Goal: Task Accomplishment & Management: Manage account settings

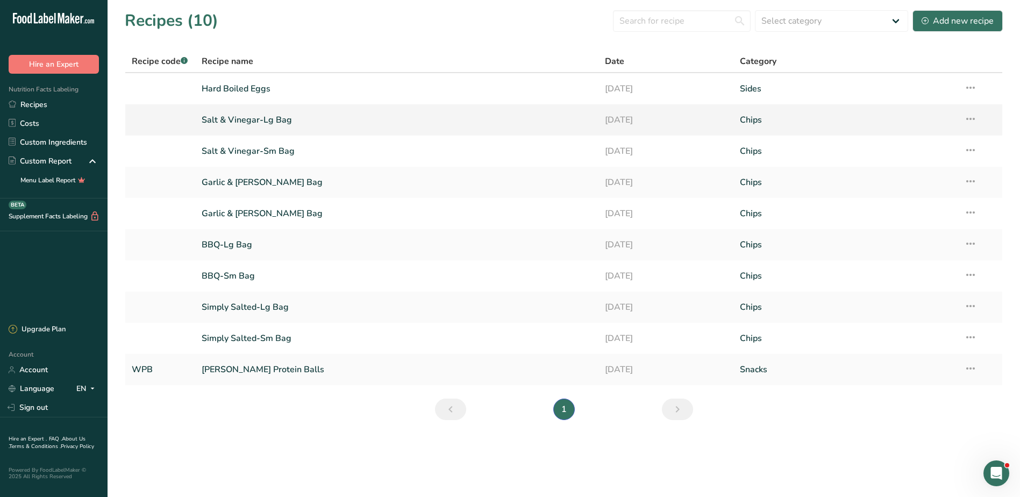
click at [970, 117] on icon at bounding box center [970, 118] width 13 height 19
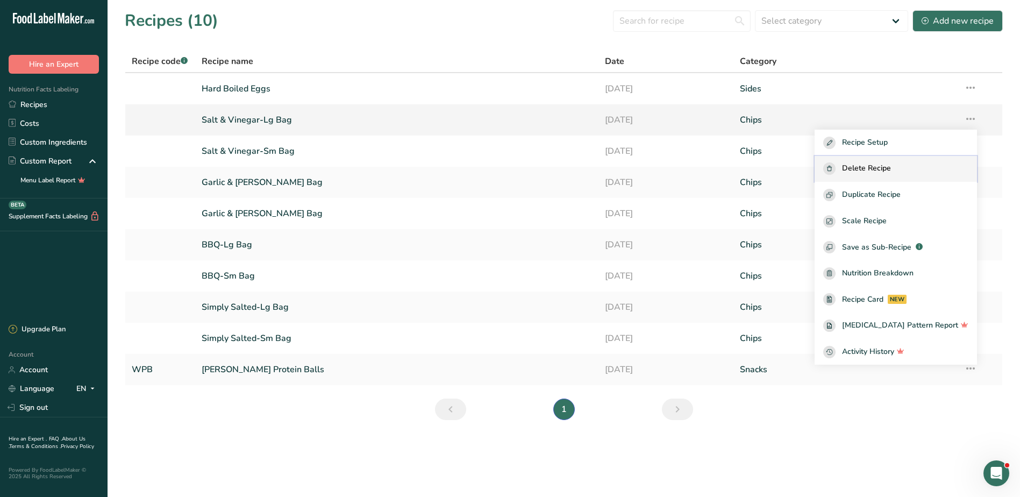
click at [891, 165] on span "Delete Recipe" at bounding box center [866, 168] width 49 height 12
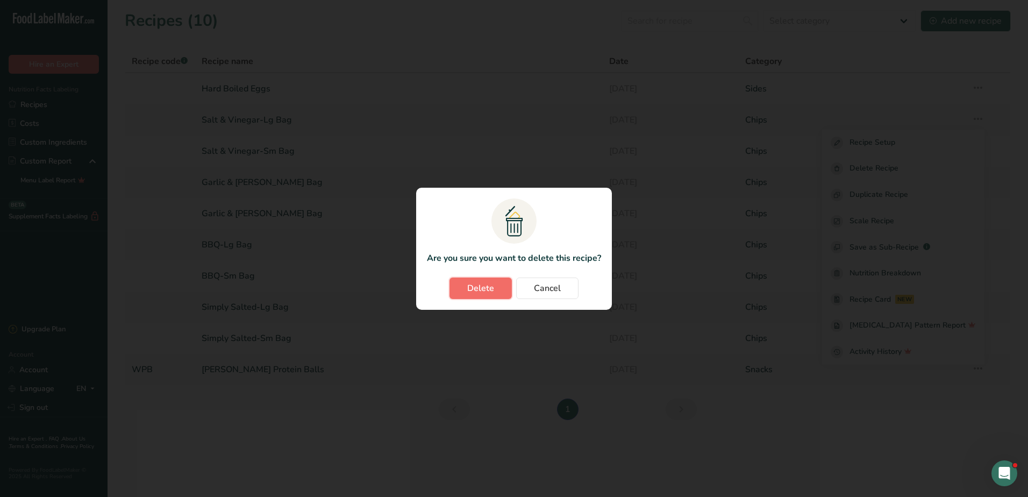
click at [480, 292] on span "Delete" at bounding box center [480, 288] width 27 height 13
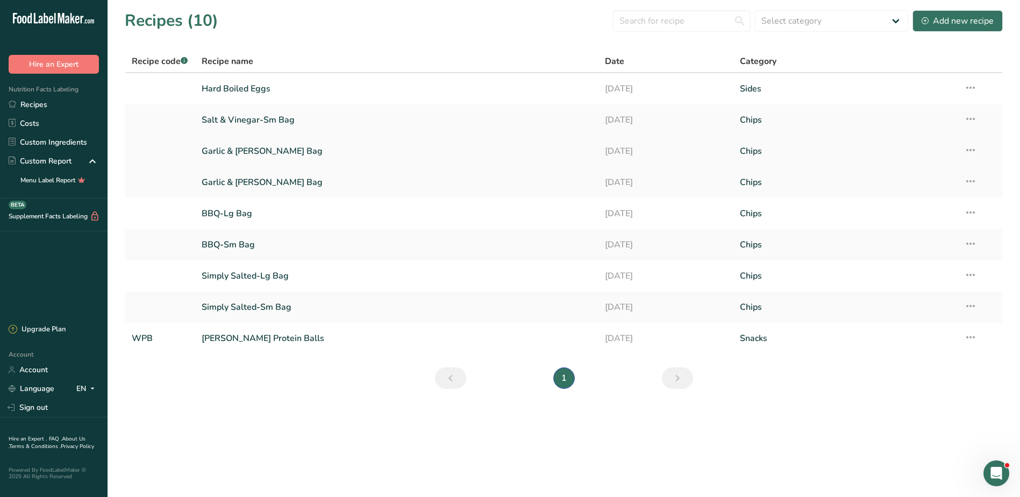
click at [975, 147] on icon at bounding box center [970, 149] width 13 height 19
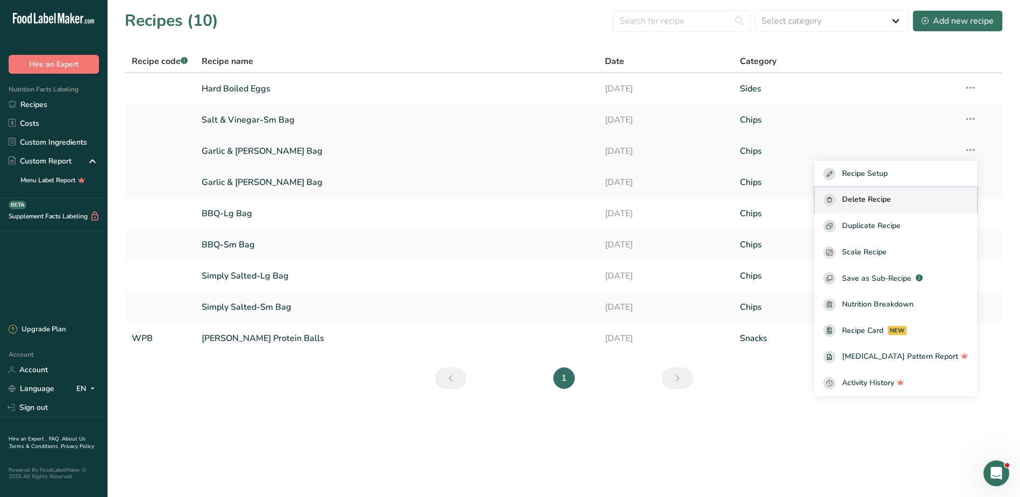
click at [870, 200] on span "Delete Recipe" at bounding box center [866, 200] width 49 height 12
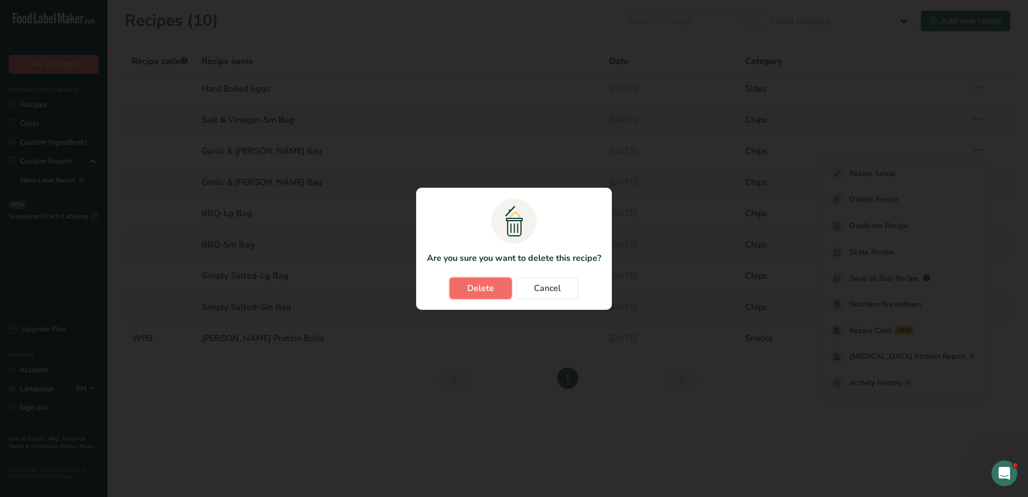
click at [470, 288] on span "Delete" at bounding box center [480, 288] width 27 height 13
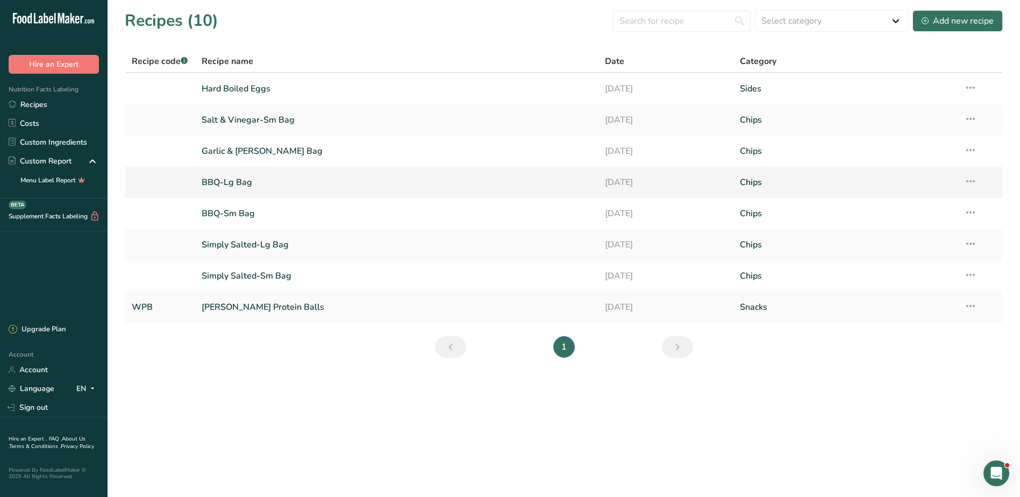
click at [967, 180] on icon at bounding box center [970, 181] width 13 height 19
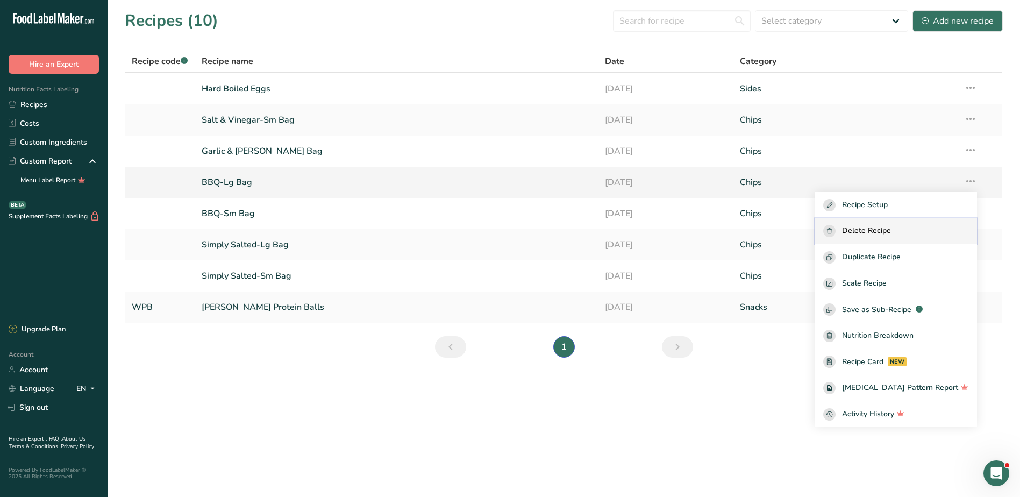
click at [883, 228] on span "Delete Recipe" at bounding box center [866, 231] width 49 height 12
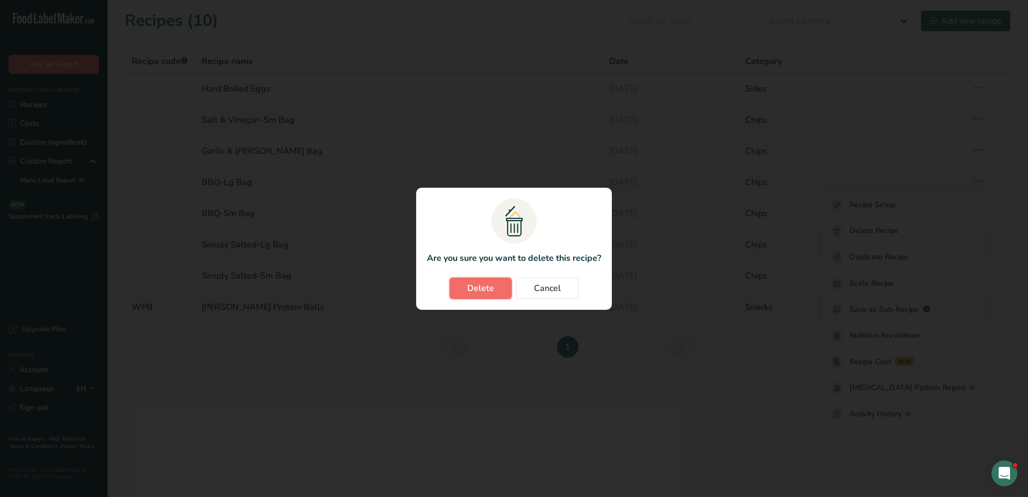
click at [469, 291] on span "Delete" at bounding box center [480, 288] width 27 height 13
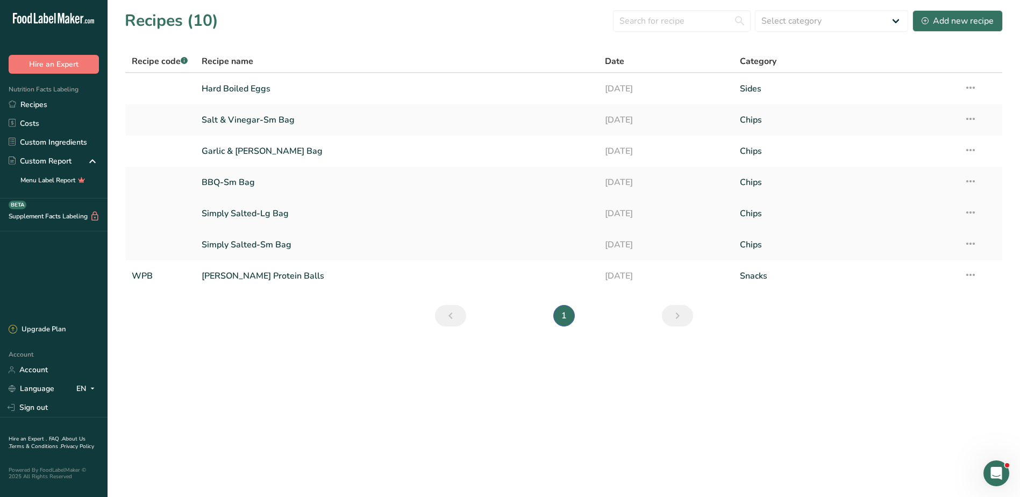
click at [973, 213] on icon at bounding box center [970, 212] width 13 height 19
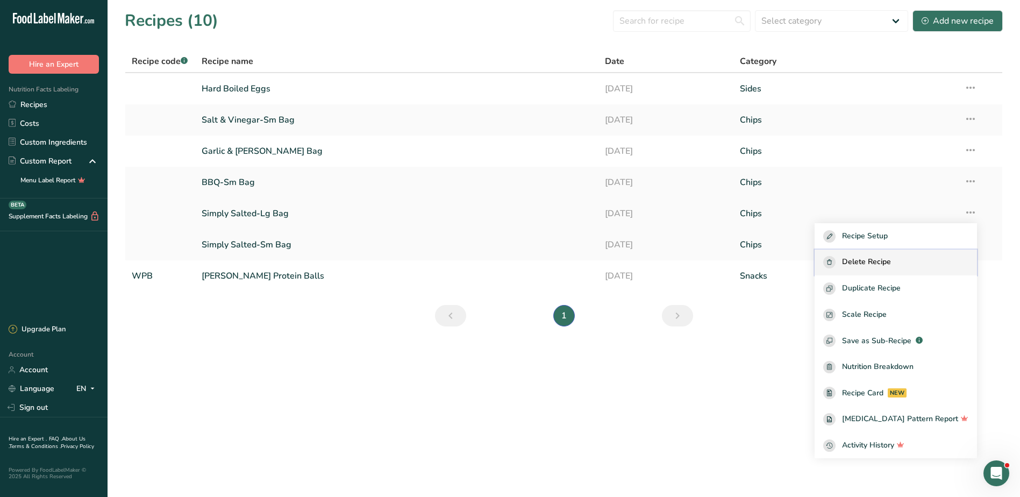
click at [873, 254] on button "Delete Recipe" at bounding box center [896, 262] width 162 height 26
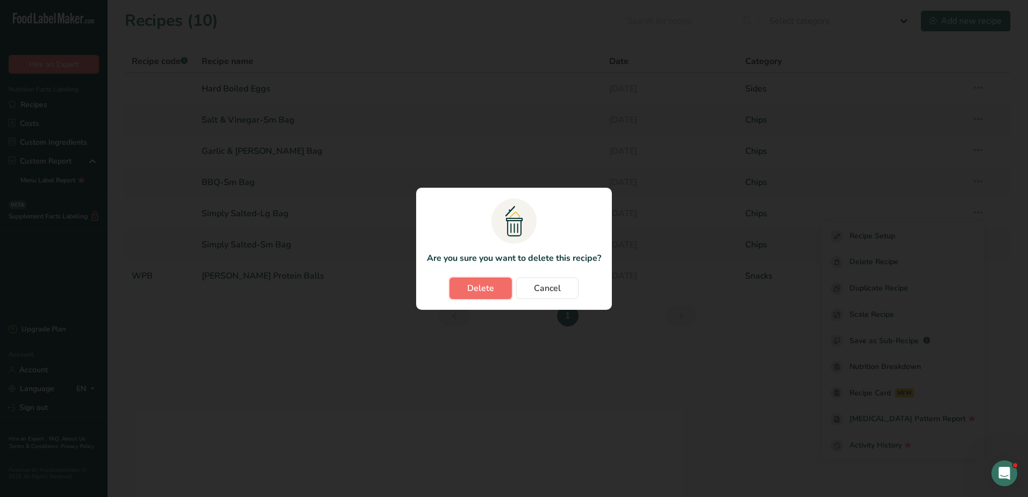
click at [500, 281] on button "Delete" at bounding box center [480, 288] width 62 height 22
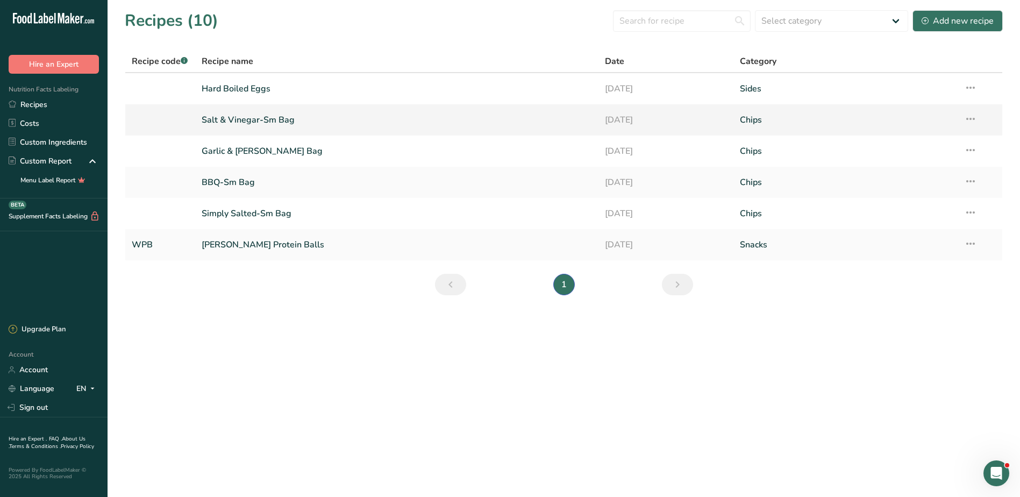
click at [223, 115] on link "Salt & Vinegar-Sm Bag" at bounding box center [397, 120] width 391 height 23
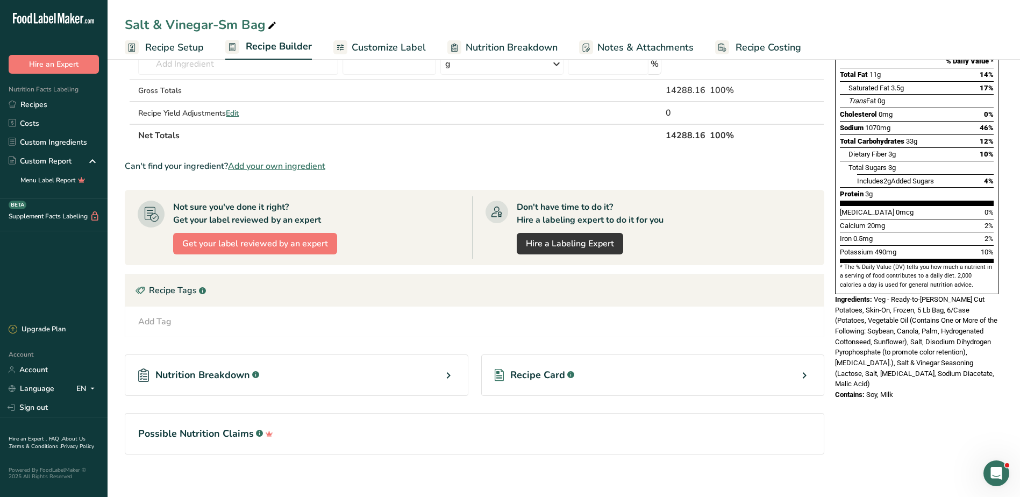
scroll to position [161, 0]
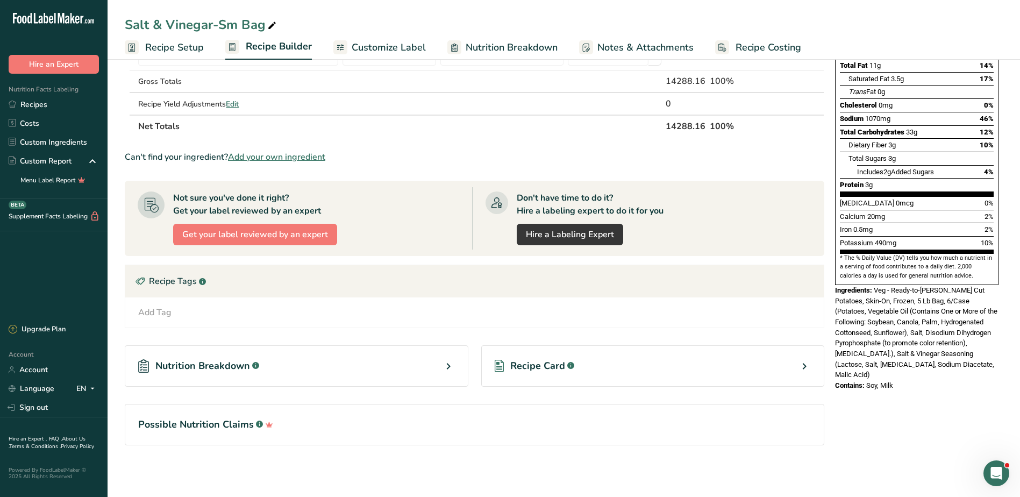
click at [346, 362] on div "Nutrition Breakdown .a-a{fill:#347362;}.b-a{fill:#fff;}" at bounding box center [297, 365] width 344 height 41
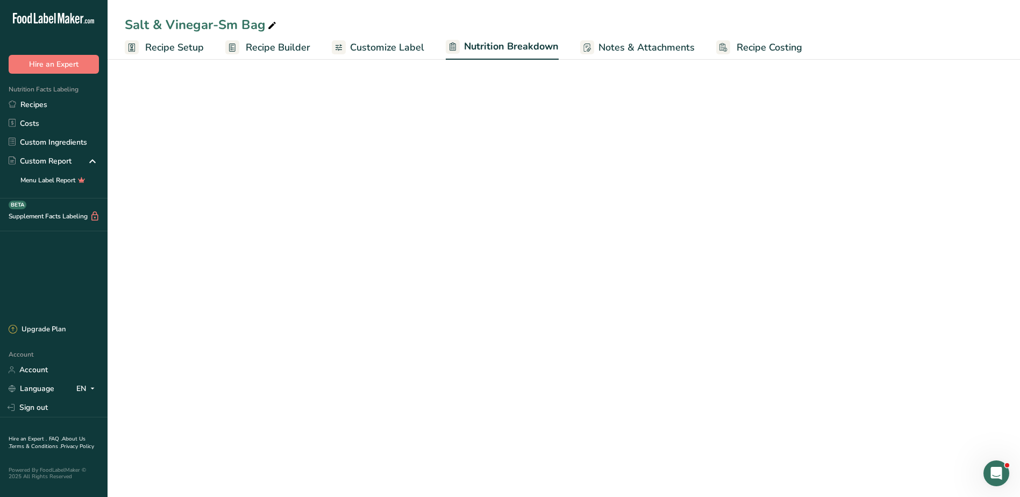
select select "Calories"
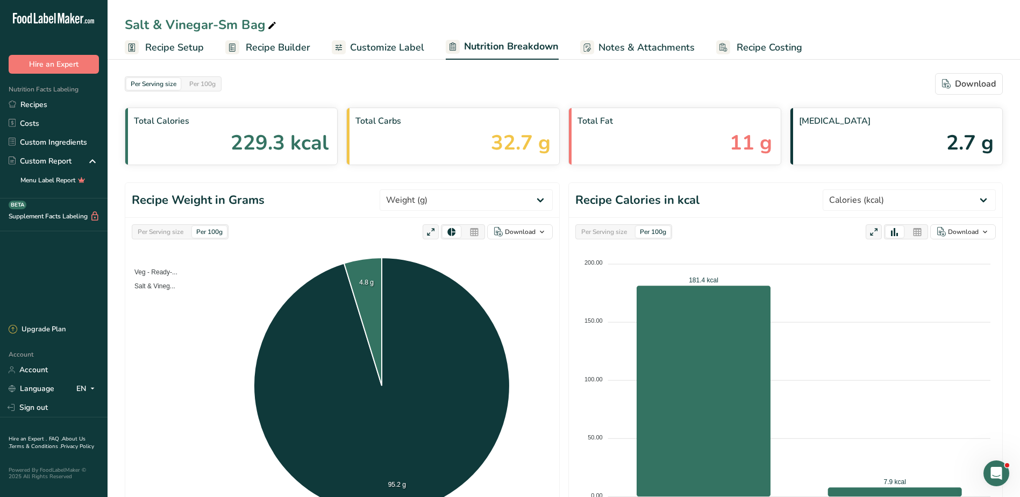
click at [184, 46] on span "Recipe Setup" at bounding box center [174, 47] width 59 height 15
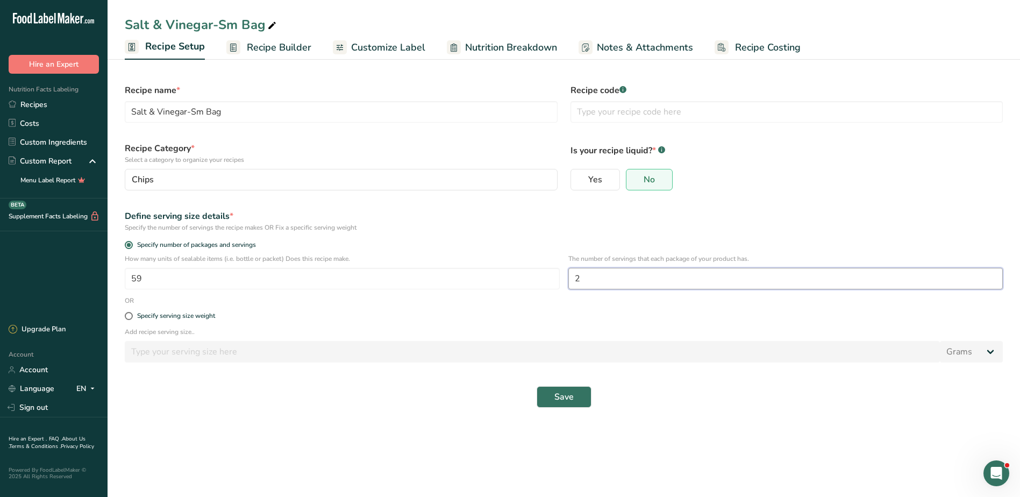
drag, startPoint x: 605, startPoint y: 282, endPoint x: 565, endPoint y: 280, distance: 40.4
click at [565, 280] on div "How many units of sealable items (i.e. bottle or packet) Does this recipe make.…" at bounding box center [563, 275] width 891 height 42
type input "4.4"
click at [187, 274] on input "59" at bounding box center [342, 279] width 435 height 22
drag, startPoint x: 140, startPoint y: 274, endPoint x: 106, endPoint y: 274, distance: 33.9
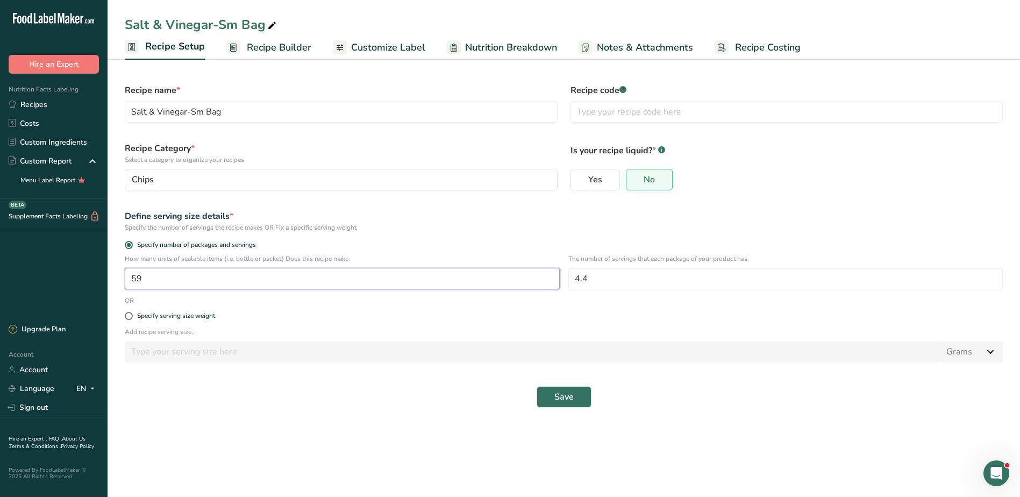
click at [106, 274] on div ".a-20{fill:#fff;} Hire an Expert Nutrition Facts Labeling Recipes Costs Custom …" at bounding box center [510, 248] width 1020 height 497
type input "106"
drag, startPoint x: 533, startPoint y: 390, endPoint x: 546, endPoint y: 392, distance: 12.5
click at [540, 391] on div "Save" at bounding box center [564, 397] width 878 height 22
click at [542, 392] on button "Save" at bounding box center [564, 397] width 55 height 22
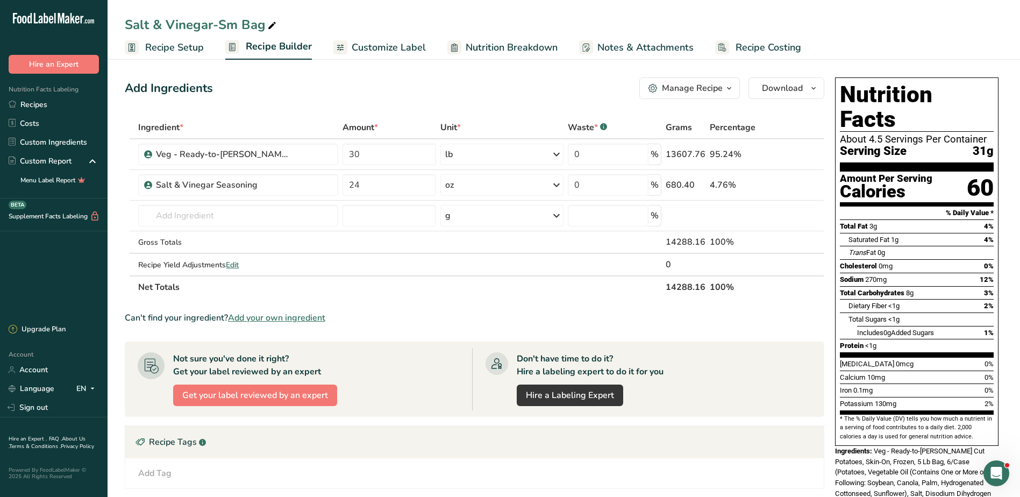
click at [175, 39] on link "Recipe Setup" at bounding box center [164, 47] width 79 height 24
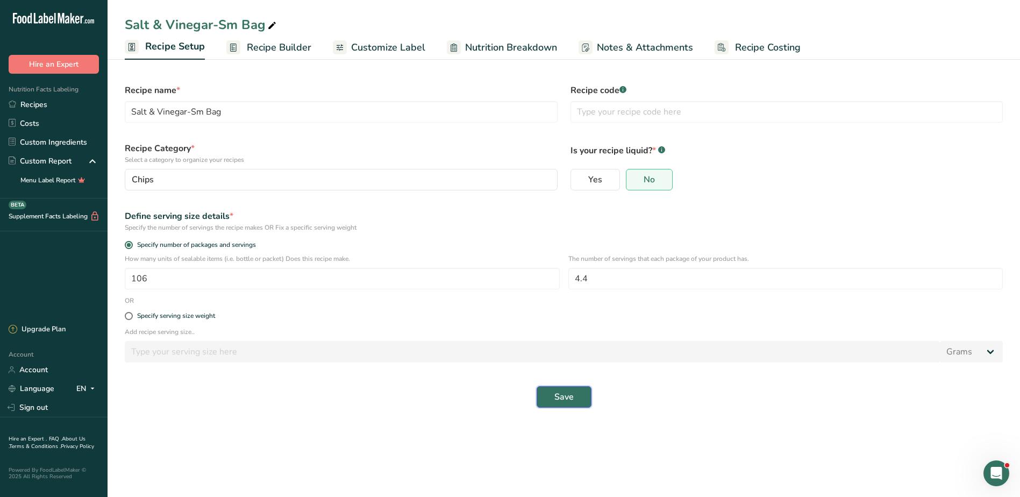
click at [577, 402] on button "Save" at bounding box center [564, 397] width 55 height 22
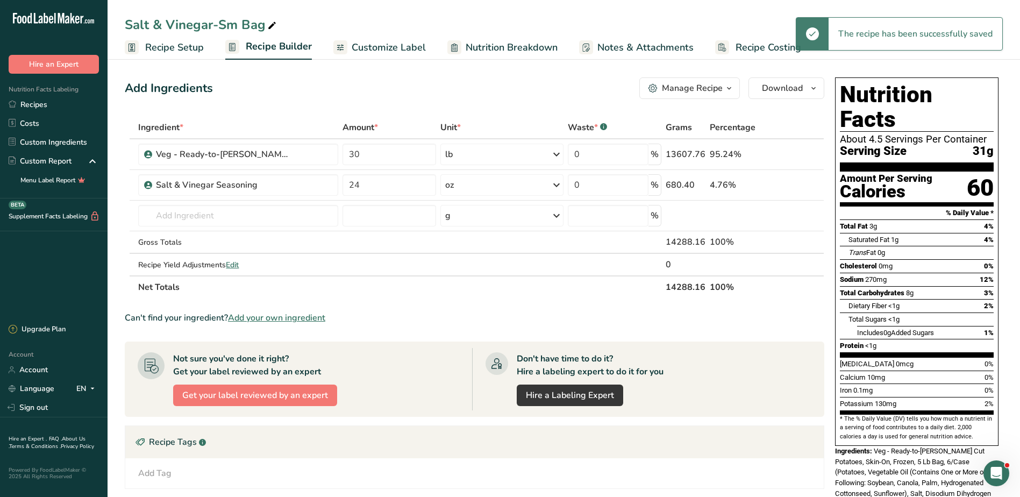
click at [376, 45] on span "Customize Label" at bounding box center [389, 47] width 74 height 15
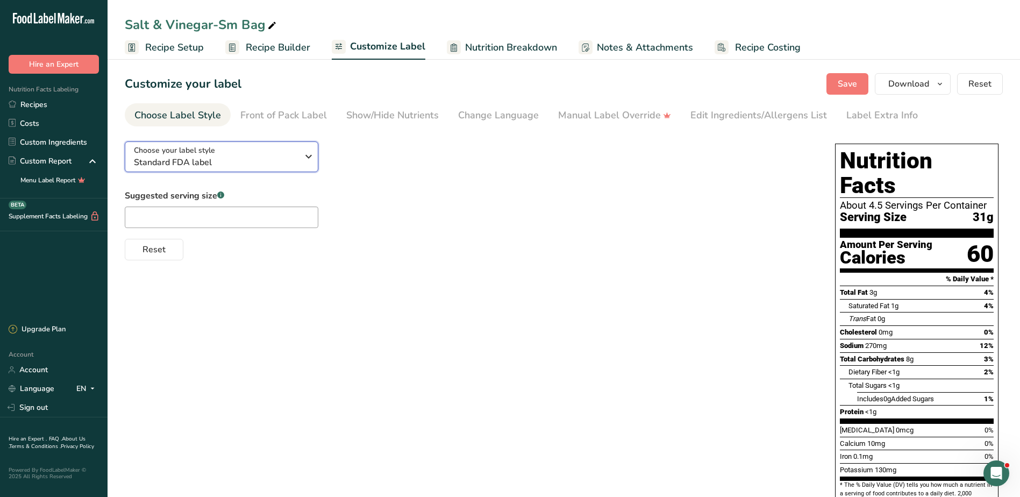
click at [308, 157] on icon "button" at bounding box center [308, 156] width 13 height 19
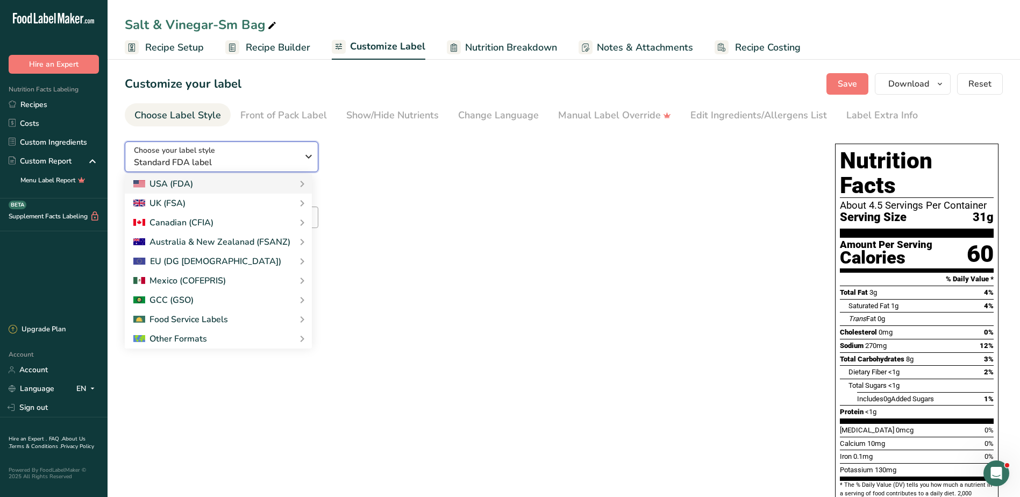
click at [308, 157] on icon "button" at bounding box center [308, 156] width 13 height 19
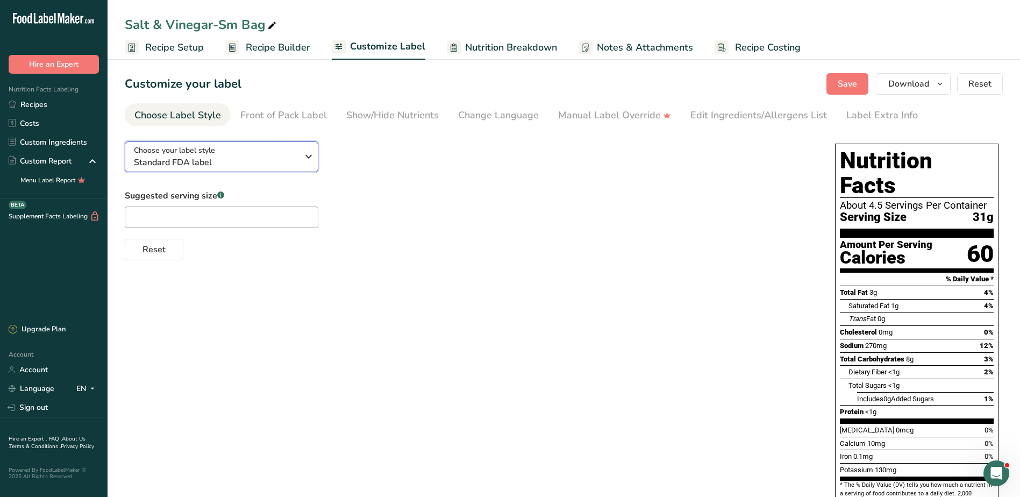
click at [308, 157] on icon "button" at bounding box center [308, 156] width 13 height 19
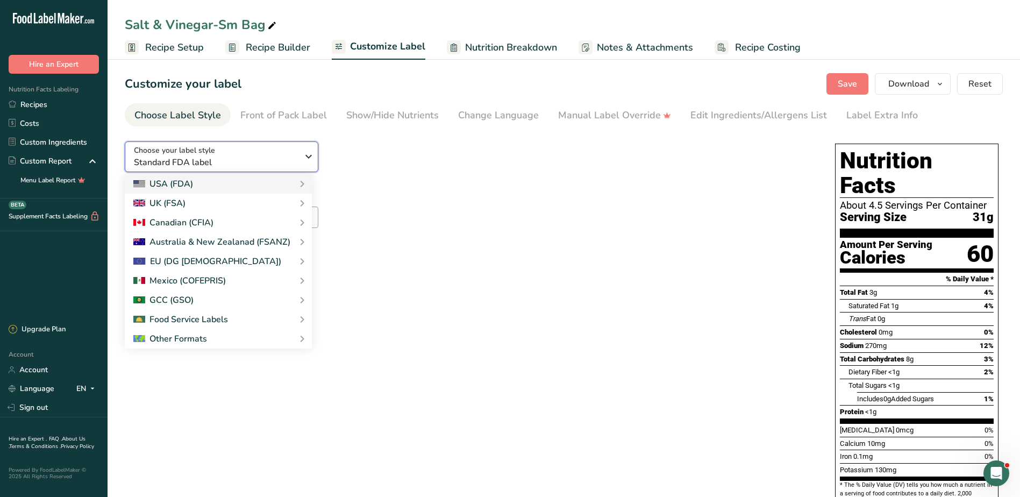
click at [308, 157] on icon "button" at bounding box center [308, 156] width 13 height 19
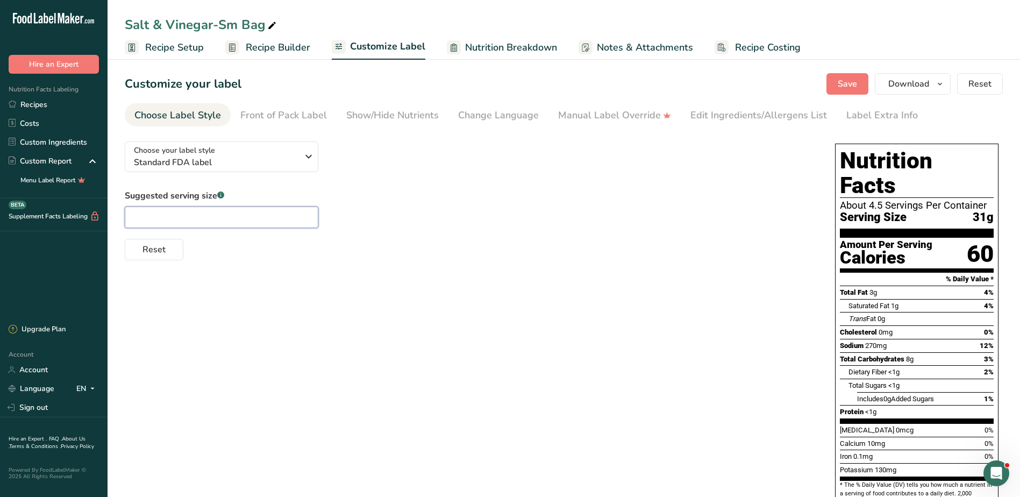
click at [226, 216] on input "text" at bounding box center [222, 217] width 194 height 22
type input "1 cup"
click at [855, 85] on span "Save" at bounding box center [847, 83] width 19 height 13
click at [296, 115] on div "Front of Pack Label" at bounding box center [283, 115] width 87 height 15
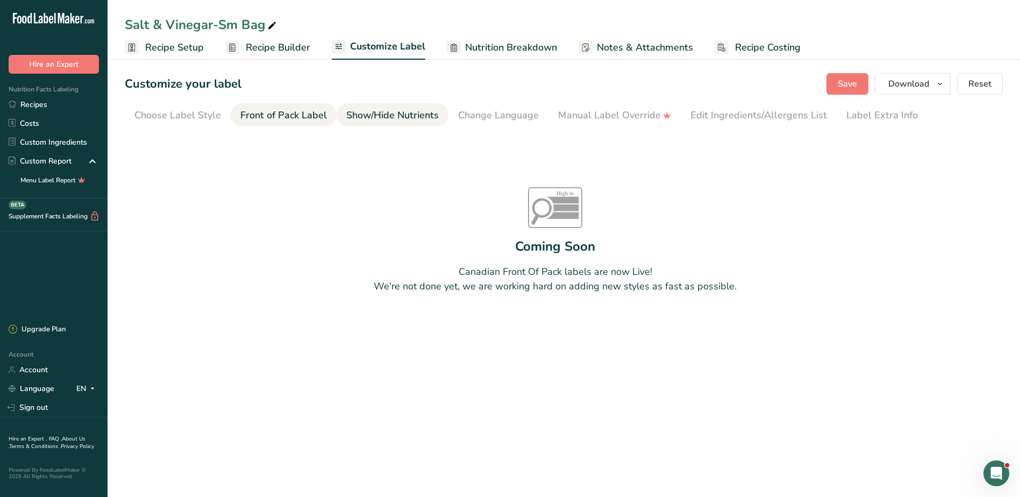
click at [359, 116] on div "Show/Hide Nutrients" at bounding box center [392, 115] width 92 height 15
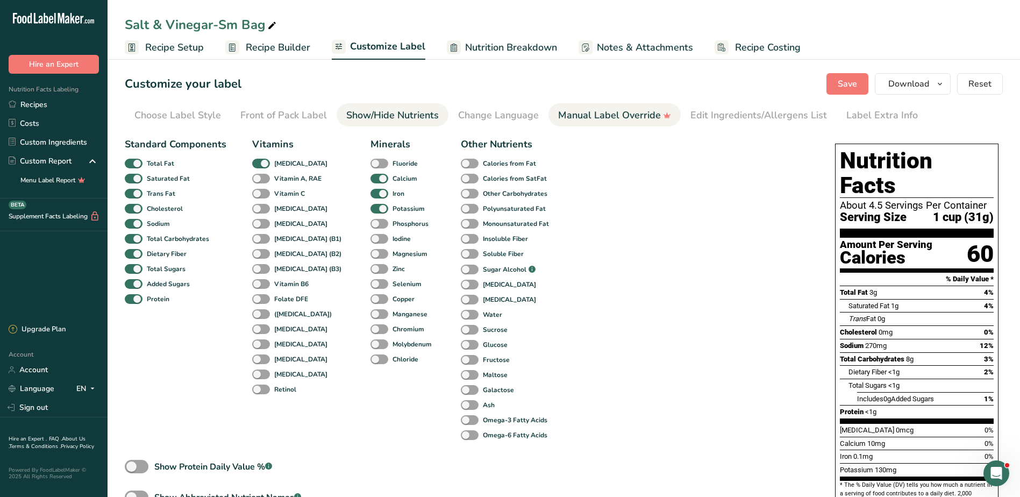
click at [599, 114] on div "Manual Label Override" at bounding box center [614, 115] width 113 height 15
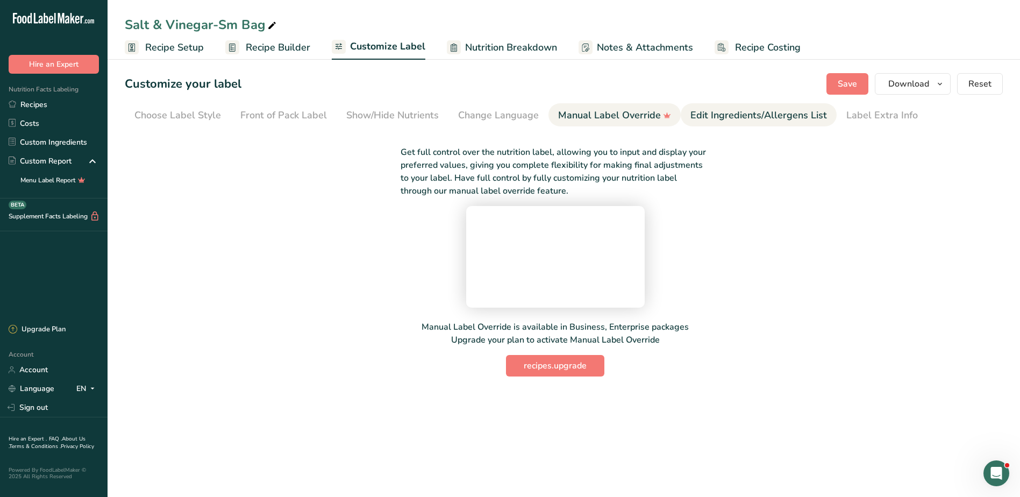
click at [718, 114] on div "Edit Ingredients/Allergens List" at bounding box center [758, 115] width 137 height 15
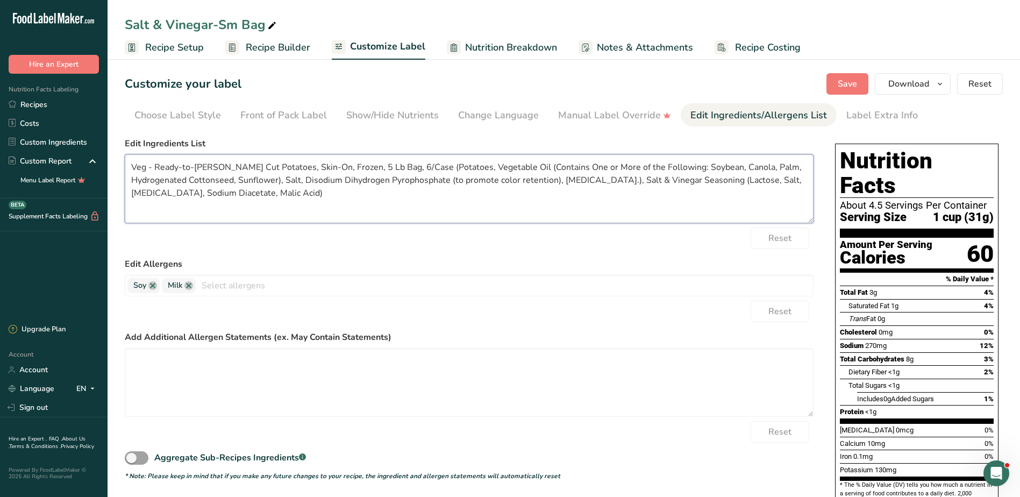
drag, startPoint x: 131, startPoint y: 165, endPoint x: 300, endPoint y: 203, distance: 173.0
click at [300, 203] on textarea "Veg - Ready-to-[PERSON_NAME] Cut Potatoes, Skin-On, Frozen, 5 Lb Bag, 6/Case (P…" at bounding box center [469, 188] width 689 height 69
paste textarea "Chips (Potatoes, Vegetable Oil [Contains One or More of the Following: Soybean,…"
type textarea "Chips (Potatoes, Vegetable Oil [Contains One or More of the Following: Soybean,…"
click at [152, 285] on link at bounding box center [152, 285] width 9 height 9
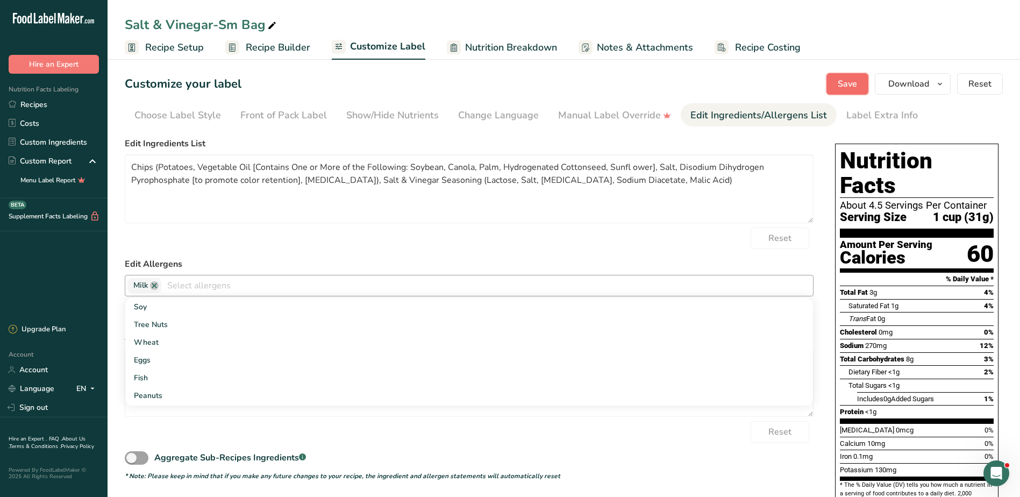
click at [852, 88] on span "Save" at bounding box center [847, 83] width 19 height 13
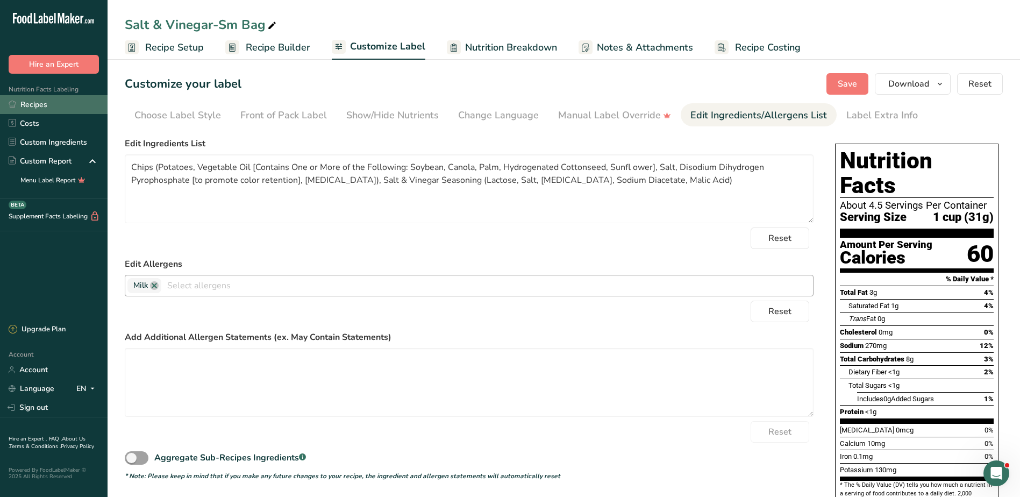
click at [36, 108] on link "Recipes" at bounding box center [54, 104] width 108 height 19
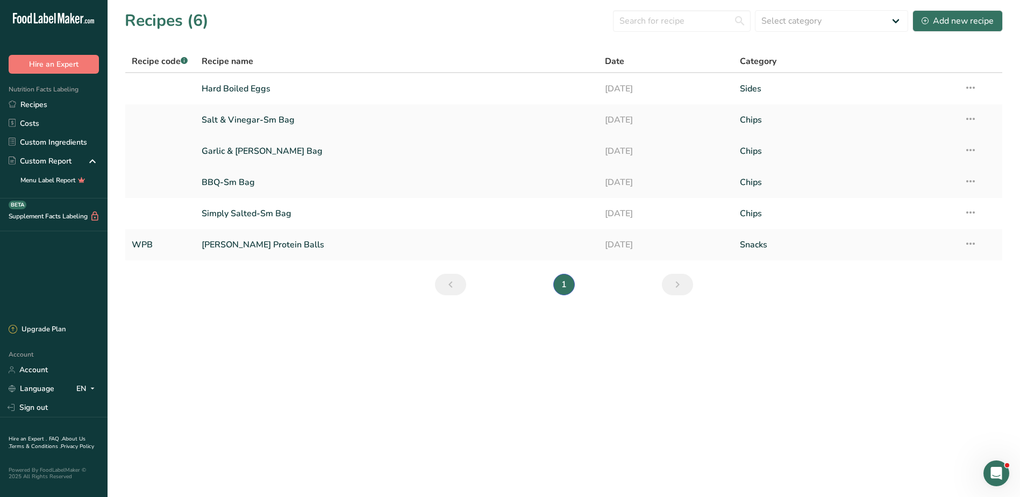
click at [974, 148] on icon at bounding box center [970, 149] width 13 height 19
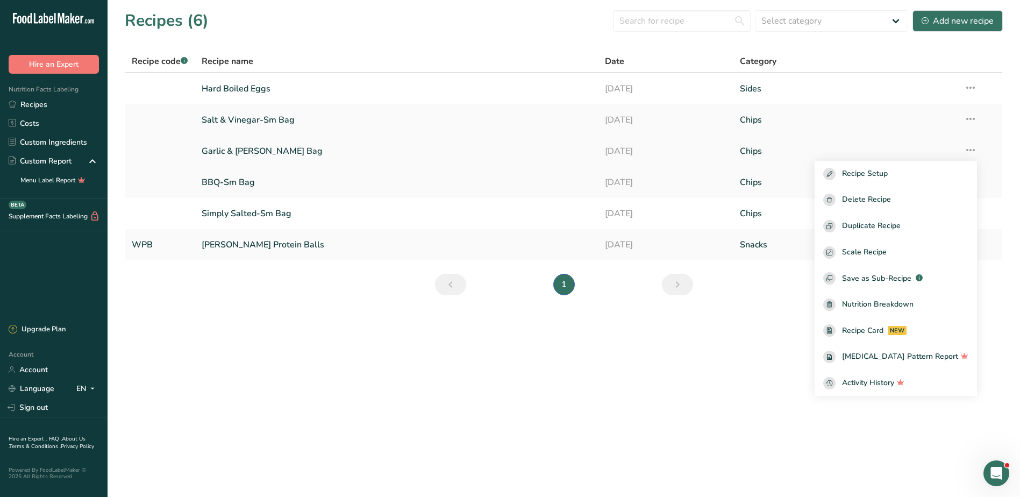
click at [223, 153] on link "Garlic & [PERSON_NAME] Bag" at bounding box center [397, 151] width 391 height 23
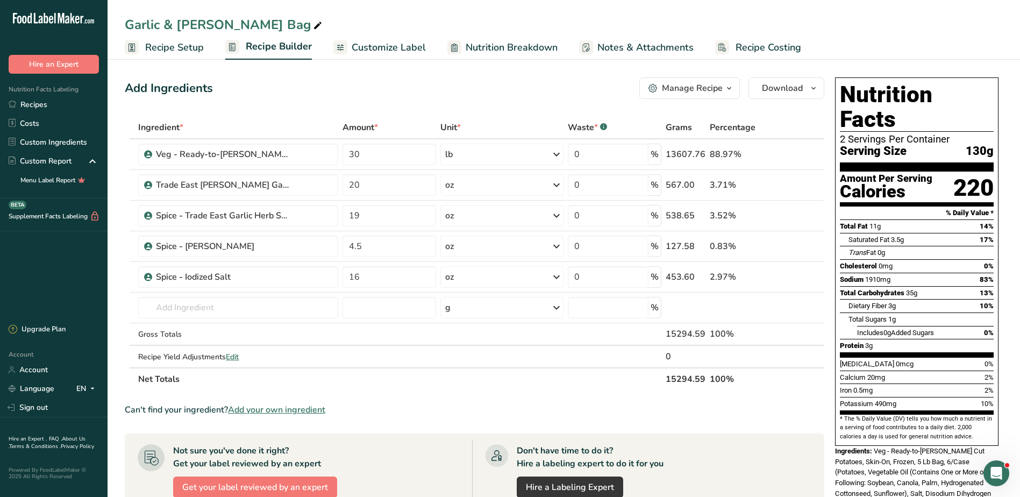
click at [167, 47] on span "Recipe Setup" at bounding box center [174, 47] width 59 height 15
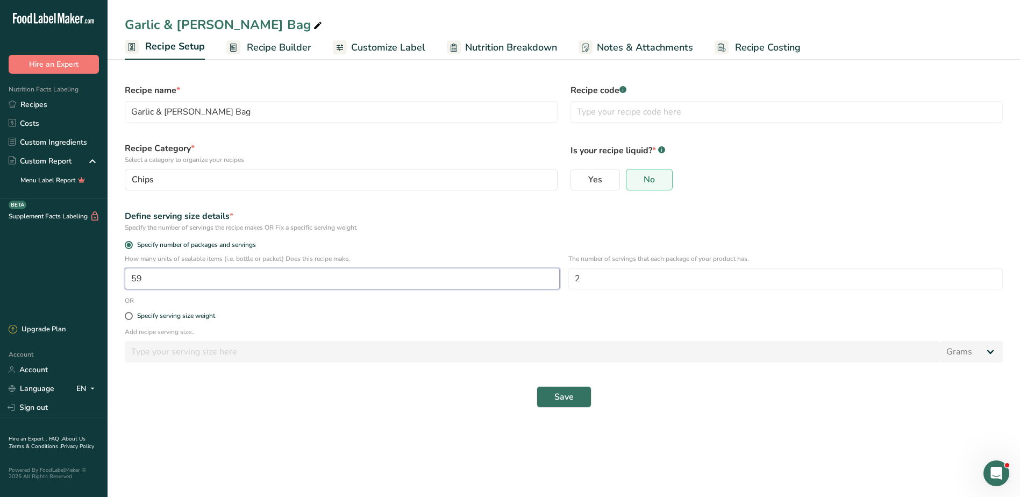
drag, startPoint x: 185, startPoint y: 283, endPoint x: 66, endPoint y: 275, distance: 119.1
click at [66, 275] on div ".a-20{fill:#fff;} Hire an Expert Nutrition Facts Labeling Recipes Costs Custom …" at bounding box center [510, 248] width 1020 height 497
type input "114"
type input "4.4"
click at [570, 395] on span "Save" at bounding box center [563, 396] width 19 height 13
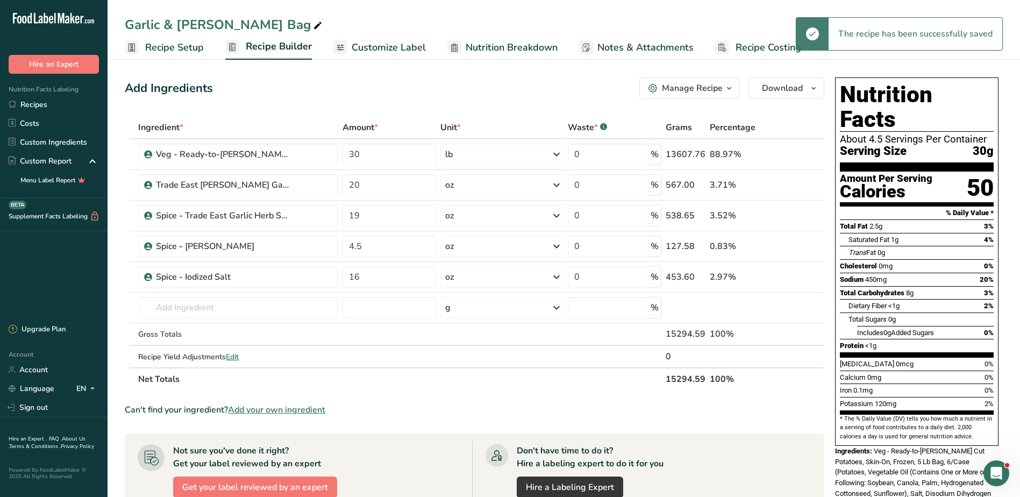
click at [365, 45] on span "Customize Label" at bounding box center [389, 47] width 74 height 15
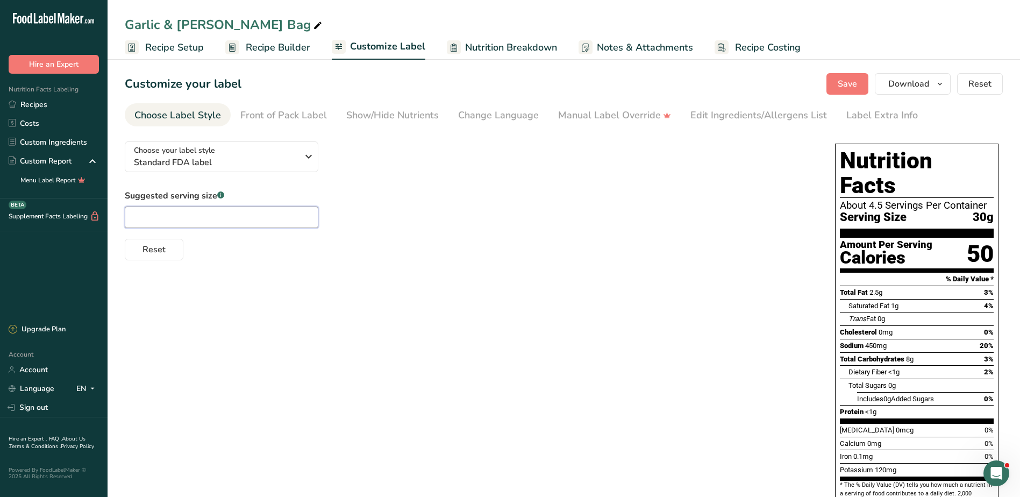
click at [188, 220] on input "text" at bounding box center [222, 217] width 194 height 22
type input "1 cup"
click at [705, 115] on div "Edit Ingredients/Allergens List" at bounding box center [758, 115] width 137 height 15
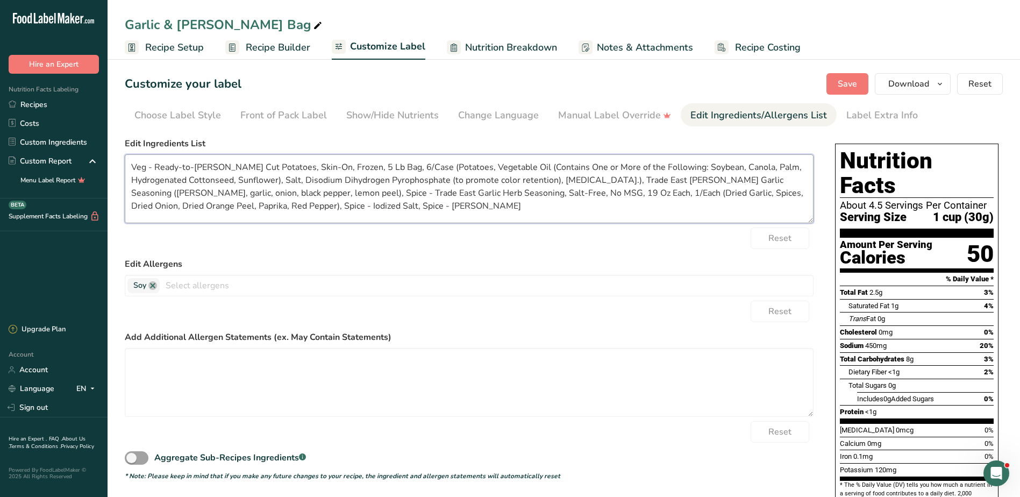
drag, startPoint x: 200, startPoint y: 215, endPoint x: 168, endPoint y: 177, distance: 49.6
click at [199, 214] on textarea "Veg - Ready-to-[PERSON_NAME] Cut Potatoes, Skin-On, Frozen, 5 Lb Bag, 6/Case (P…" at bounding box center [469, 188] width 689 height 69
drag, startPoint x: 130, startPoint y: 165, endPoint x: 390, endPoint y: 209, distance: 263.9
click at [390, 209] on textarea "Veg - Ready-to-[PERSON_NAME] Cut Potatoes, Skin-On, Frozen, 5 Lb Bag, 6/Case (P…" at bounding box center [469, 188] width 689 height 69
paste textarea "Chips (Potatoes, Vegetable Oil (Contains One or More of the Following: Soybean,…"
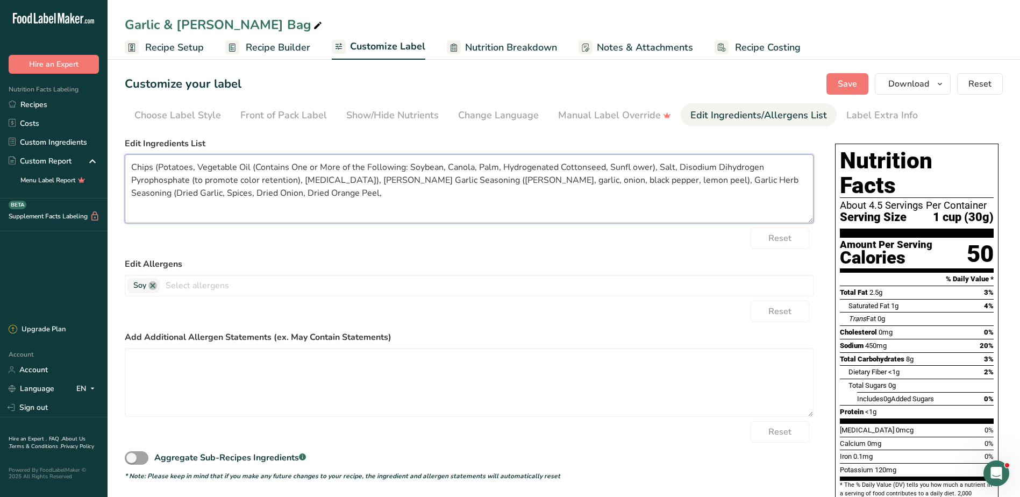
click at [316, 198] on textarea "Chips (Potatoes, Vegetable Oil (Contains One or More of the Following: Soybean,…" at bounding box center [469, 188] width 689 height 69
paste textarea "Paprika, Red Pepper), Iodized Salt, [PERSON_NAME]."
type textarea "Chips (Potatoes, Vegetable Oil (Contains One or More of the Following: Soybean,…"
drag, startPoint x: 845, startPoint y: 90, endPoint x: 849, endPoint y: 100, distance: 10.4
click at [846, 90] on button "Save" at bounding box center [847, 84] width 42 height 22
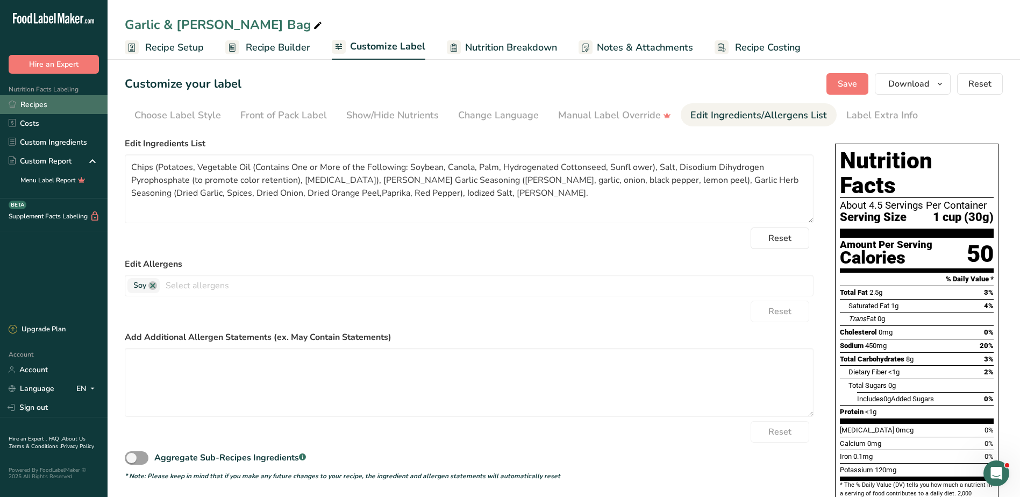
click at [42, 103] on link "Recipes" at bounding box center [54, 104] width 108 height 19
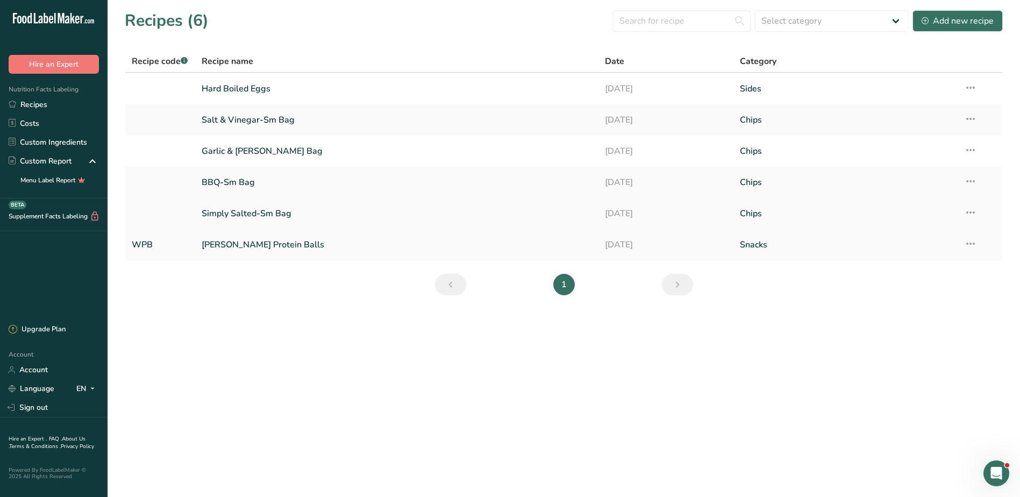
click at [249, 215] on link "Simply Salted-Sm Bag" at bounding box center [397, 213] width 391 height 23
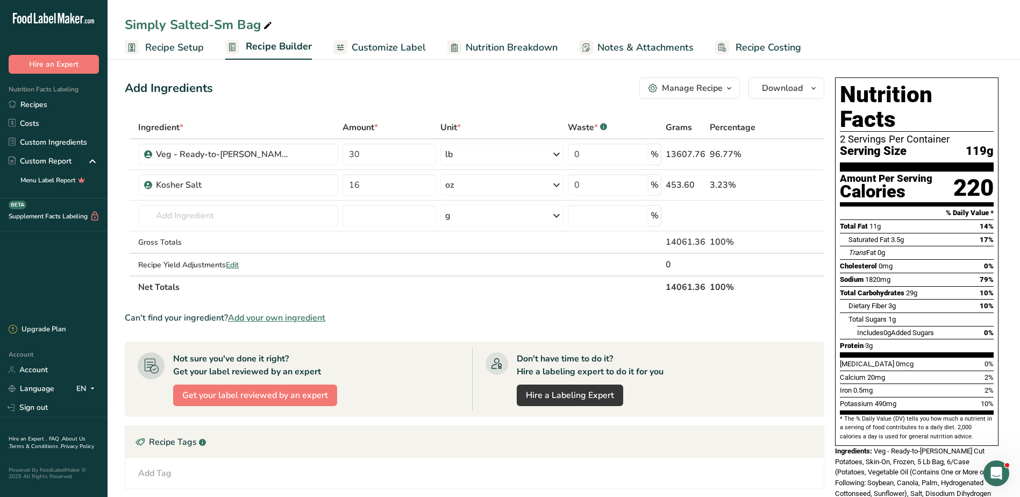
click at [169, 48] on span "Recipe Setup" at bounding box center [174, 47] width 59 height 15
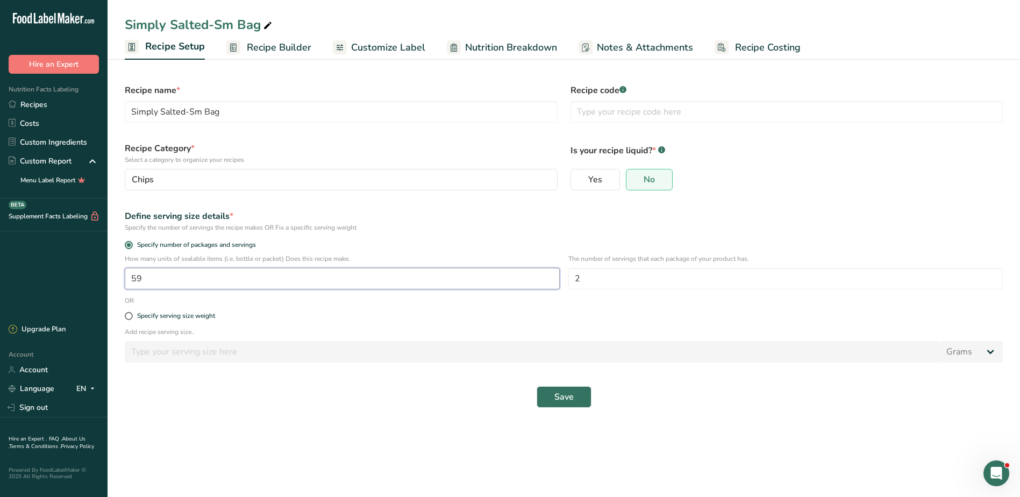
drag, startPoint x: 210, startPoint y: 279, endPoint x: 96, endPoint y: 280, distance: 114.0
click at [96, 280] on div ".a-20{fill:#fff;} Hire an Expert Nutrition Facts Labeling Recipes Costs Custom …" at bounding box center [510, 248] width 1020 height 497
type input "104.9"
type input "4.4"
click at [558, 398] on span "Save" at bounding box center [563, 396] width 19 height 13
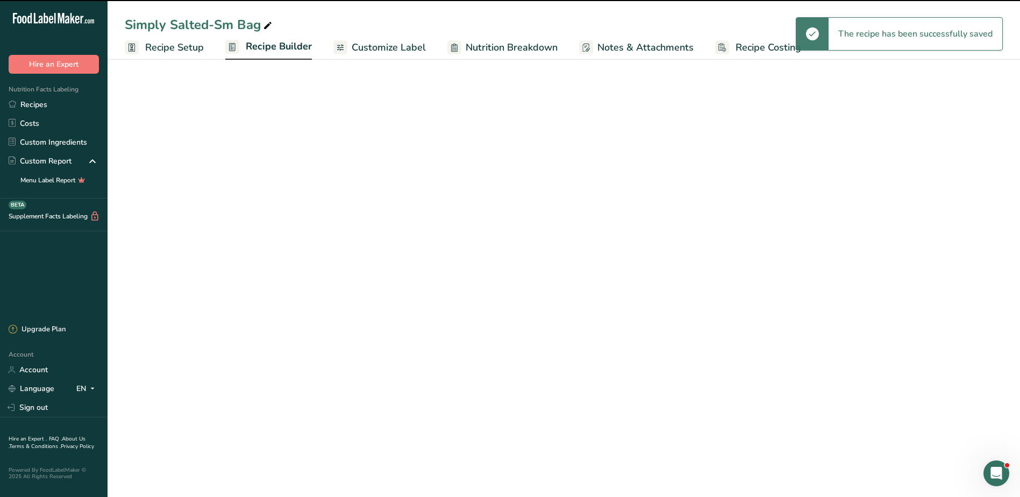
click at [254, 47] on span "Recipe Builder" at bounding box center [279, 46] width 66 height 15
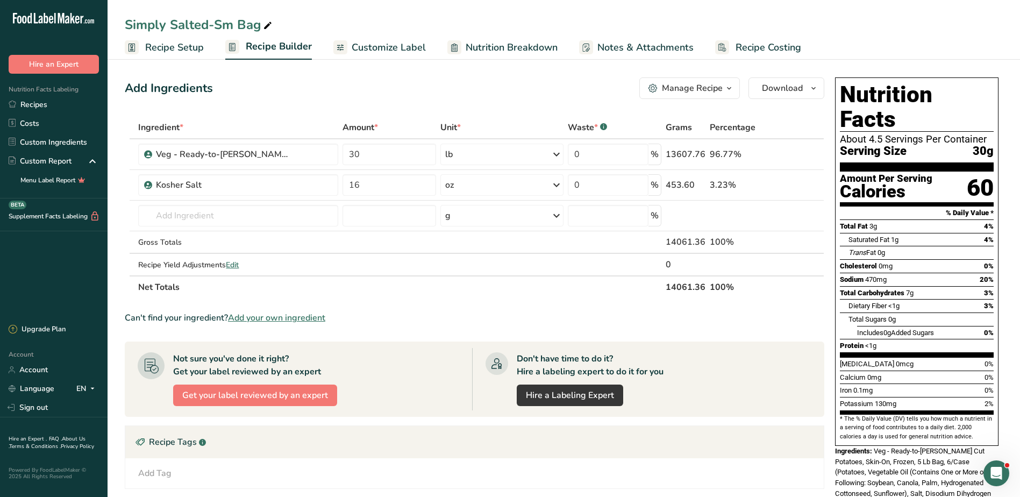
click at [371, 43] on span "Customize Label" at bounding box center [389, 47] width 74 height 15
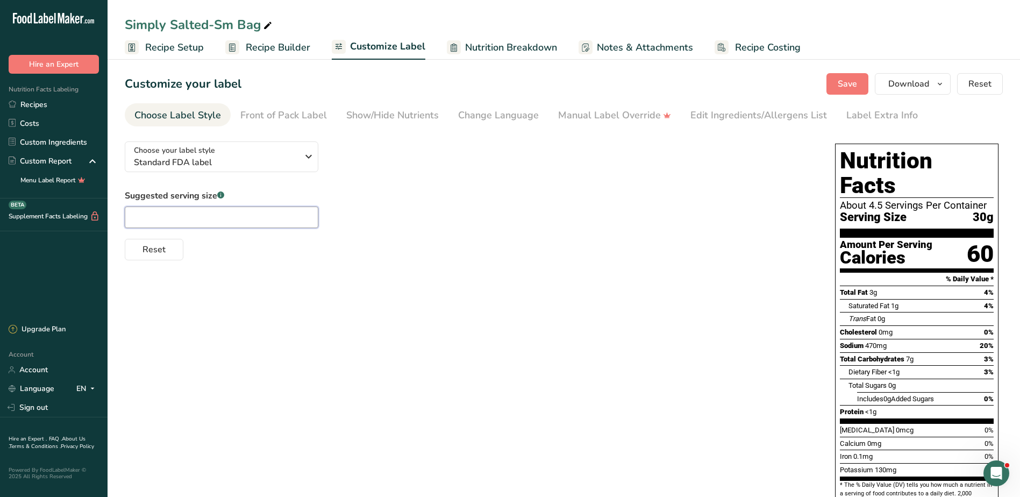
click at [203, 223] on input "text" at bounding box center [222, 217] width 194 height 22
type input "1 cup"
click at [737, 112] on div "Edit Ingredients/Allergens List" at bounding box center [758, 115] width 137 height 15
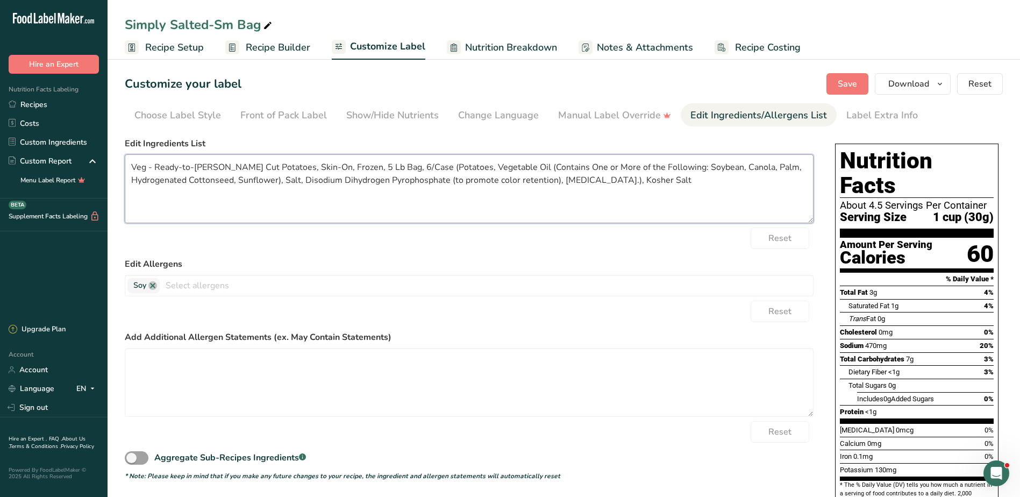
drag, startPoint x: 132, startPoint y: 167, endPoint x: 737, endPoint y: 195, distance: 606.1
click at [737, 195] on textarea "Veg - Ready-to-[PERSON_NAME] Cut Potatoes, Skin-On, Frozen, 5 Lb Bag, 6/Case (P…" at bounding box center [469, 188] width 689 height 69
paste textarea "Chips (Potatoes, Vegetable Oil (Contains One or More of the Following: Soybean,…"
type textarea "Chips (Potatoes, Vegetable Oil (Contains One or More of the Following: Soybean,…"
click at [855, 81] on span "Save" at bounding box center [847, 83] width 19 height 13
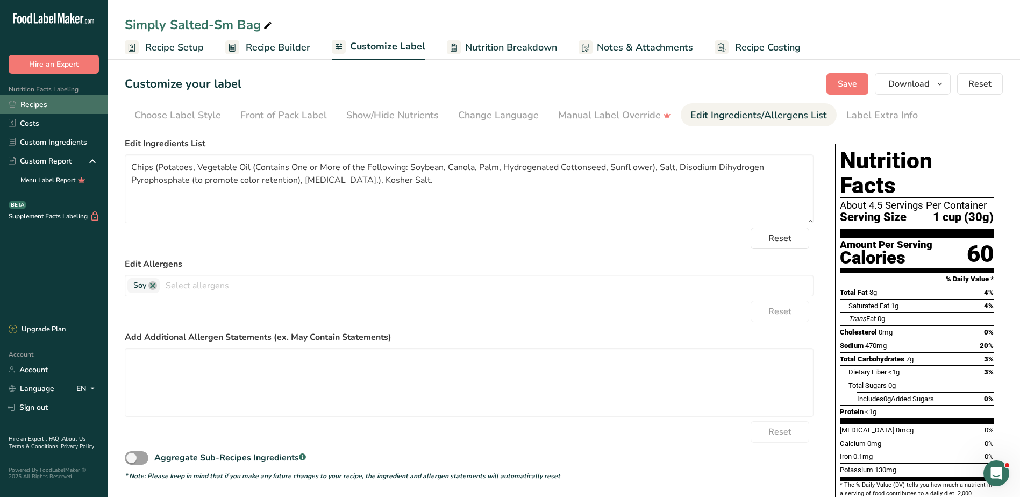
click at [37, 102] on link "Recipes" at bounding box center [54, 104] width 108 height 19
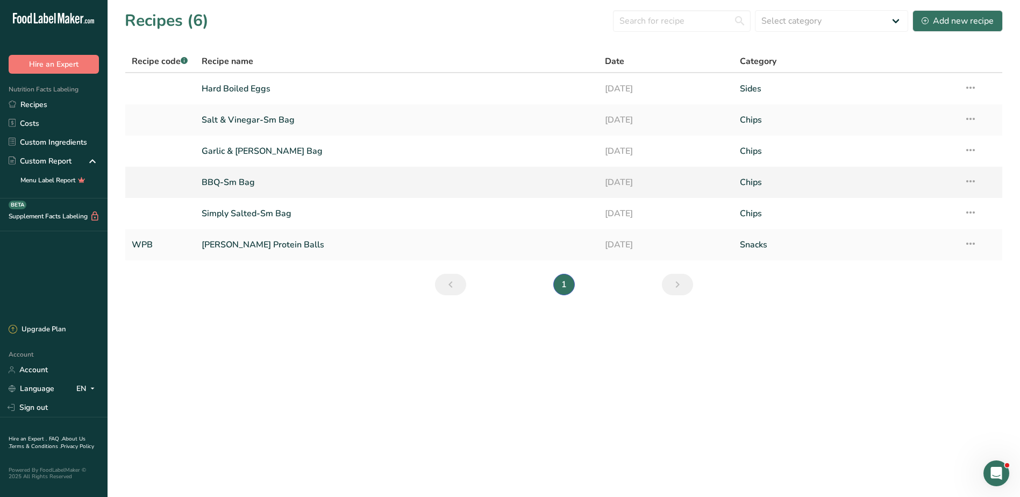
click at [227, 180] on link "BBQ-Sm Bag" at bounding box center [397, 182] width 391 height 23
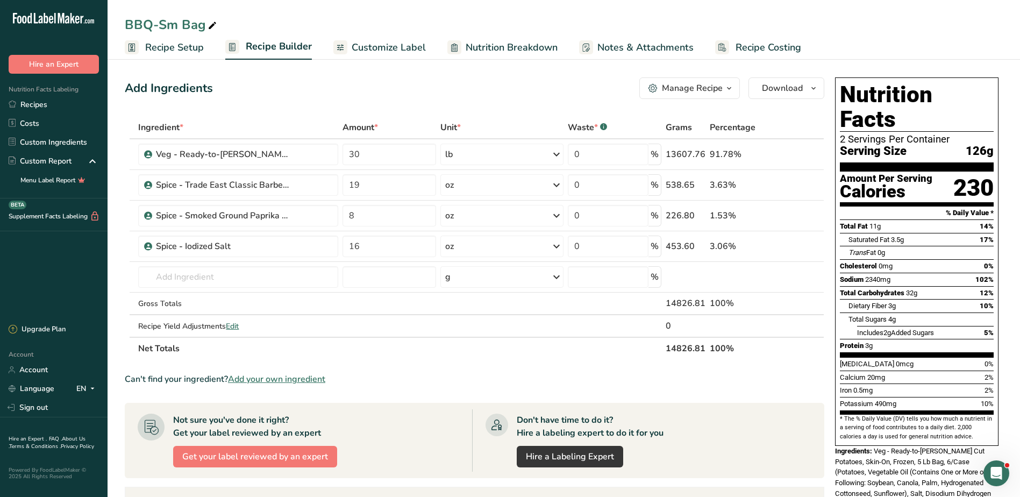
click at [169, 45] on span "Recipe Setup" at bounding box center [174, 47] width 59 height 15
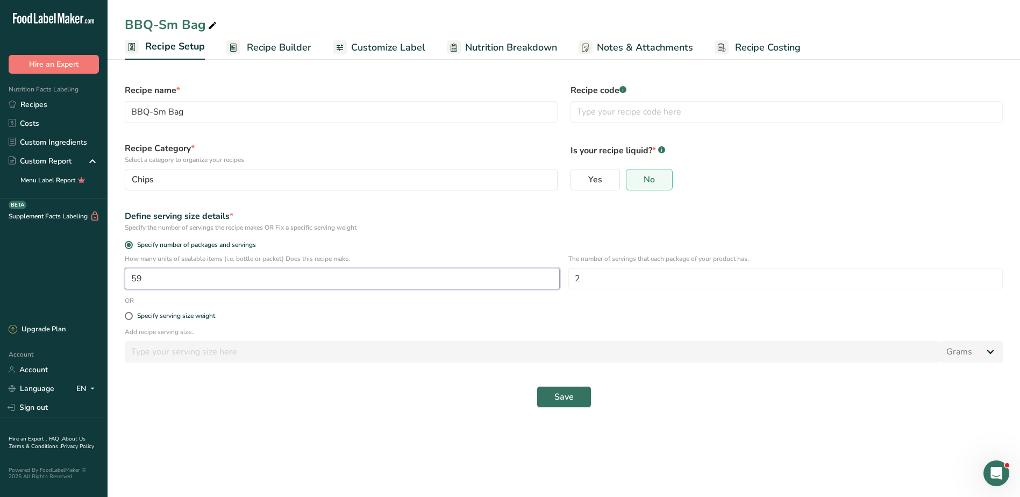
drag, startPoint x: 148, startPoint y: 281, endPoint x: 77, endPoint y: 281, distance: 70.4
click at [77, 281] on div ".a-20{fill:#fff;} Hire an Expert Nutrition Facts Labeling Recipes Costs Custom …" at bounding box center [510, 248] width 1020 height 497
type input "110"
drag, startPoint x: 619, startPoint y: 281, endPoint x: 543, endPoint y: 279, distance: 75.8
click at [543, 279] on div "How many units of sealable items (i.e. bottle or packet) Does this recipe make.…" at bounding box center [563, 275] width 891 height 42
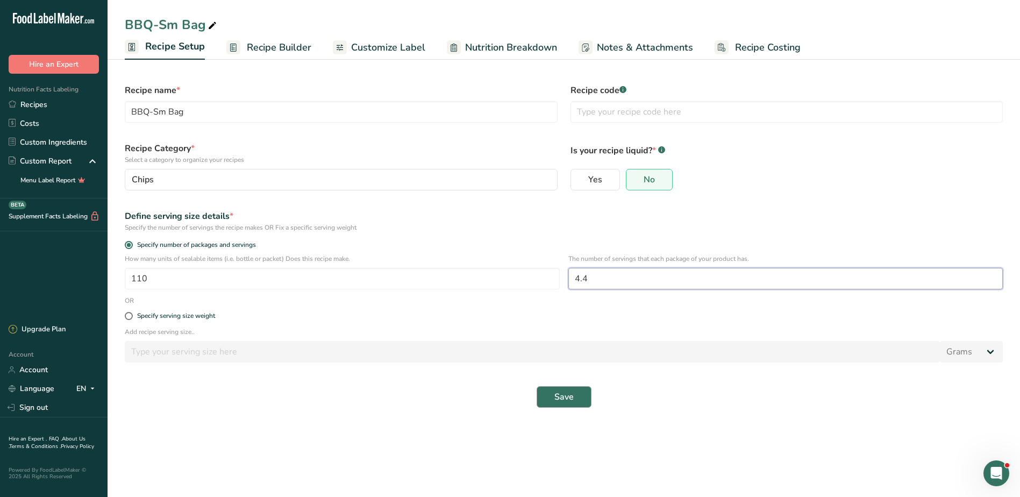
type input "4.4"
click at [560, 396] on span "Save" at bounding box center [563, 396] width 19 height 13
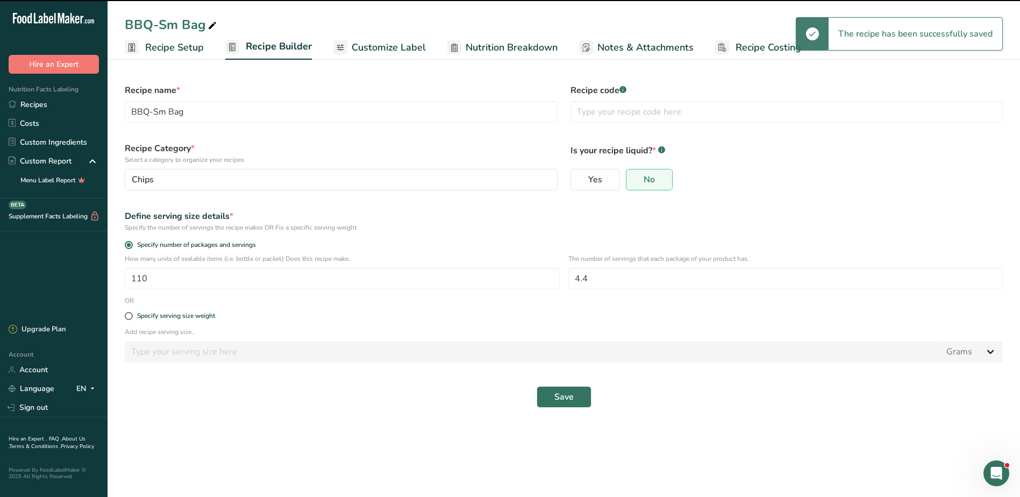
click at [392, 47] on span "Customize Label" at bounding box center [389, 47] width 74 height 15
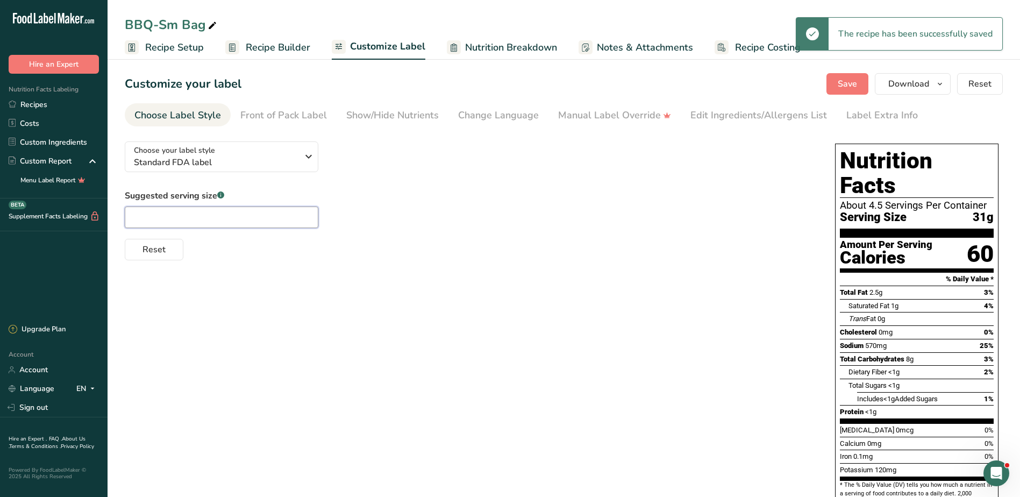
click at [199, 212] on input "text" at bounding box center [222, 217] width 194 height 22
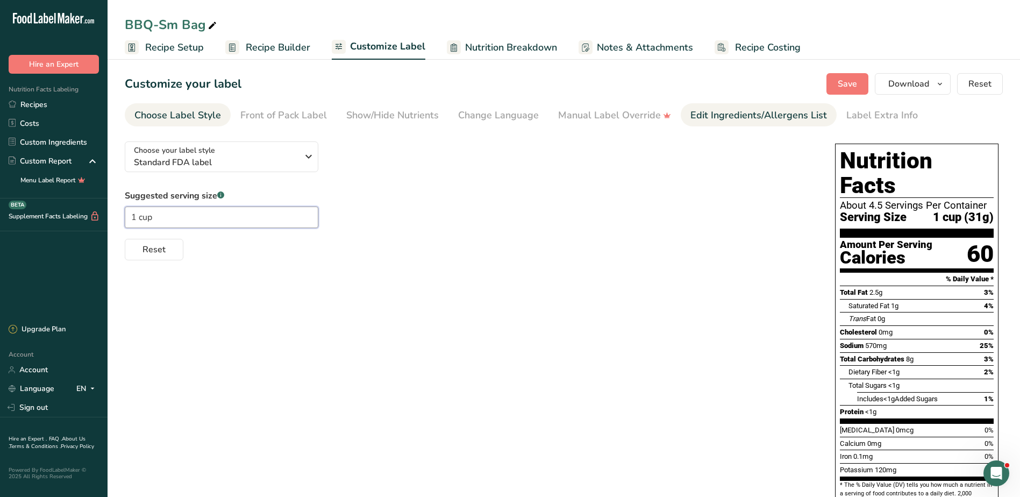
type input "1 cup"
click at [723, 112] on div "Edit Ingredients/Allergens List" at bounding box center [758, 115] width 137 height 15
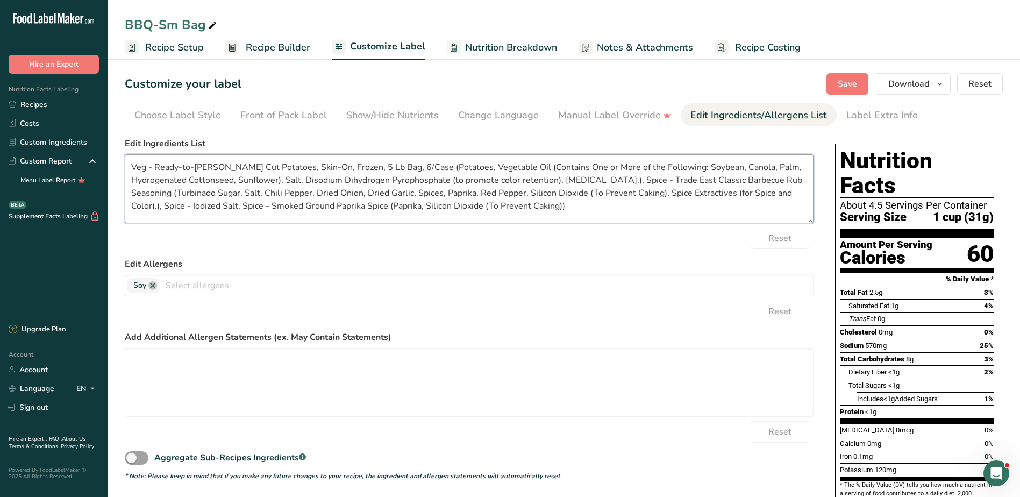
drag, startPoint x: 130, startPoint y: 167, endPoint x: 528, endPoint y: 204, distance: 399.6
click at [528, 204] on textarea "Veg - Ready-to-[PERSON_NAME] Cut Potatoes, Skin-On, Frozen, 5 Lb Bag, 6/Case (P…" at bounding box center [469, 188] width 689 height 69
paste textarea "Chips (Potatoes, Vegetable Oil (Contains One or More of the Following: Soybean,…"
click at [636, 187] on textarea "Chips (Potatoes, Vegetable Oil (Contains One or More of the Following: Soybean,…" at bounding box center [469, 188] width 689 height 69
paste textarea "(Paprika, Silicon Dioxide (To Prevent Caking))."
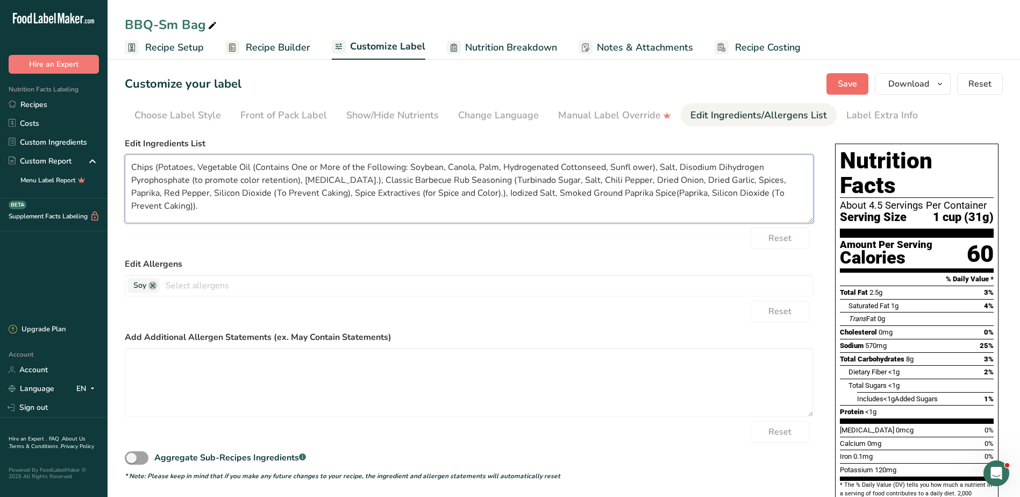
type textarea "Chips (Potatoes, Vegetable Oil (Contains One or More of the Following: Soybean,…"
click at [845, 83] on span "Save" at bounding box center [847, 83] width 19 height 13
